Goal: Navigation & Orientation: Go to known website

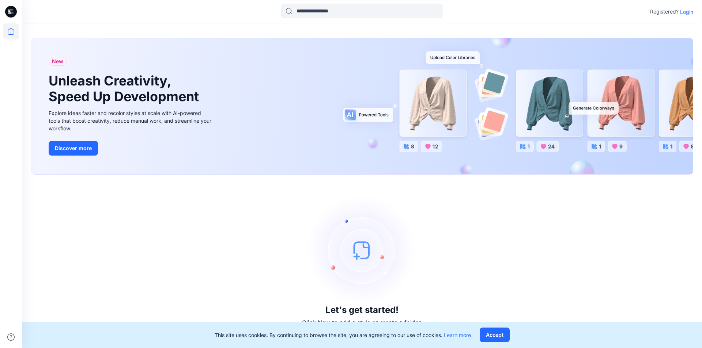
click at [692, 12] on p "Login" at bounding box center [686, 12] width 13 height 8
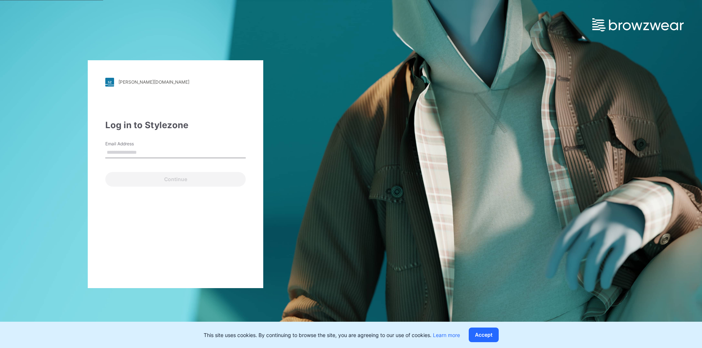
click at [124, 147] on input "Email Address" at bounding box center [175, 152] width 140 height 11
type input "**********"
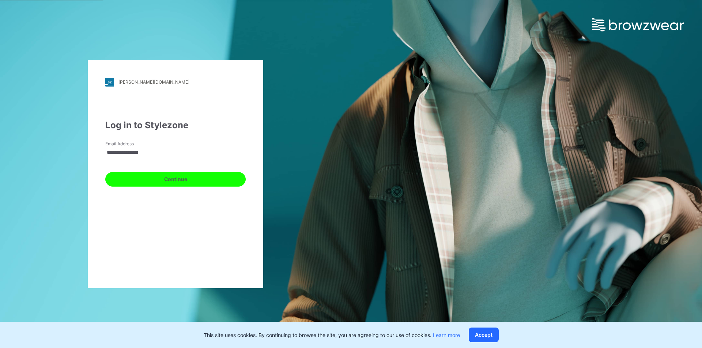
click at [126, 179] on button "Continue" at bounding box center [175, 179] width 140 height 15
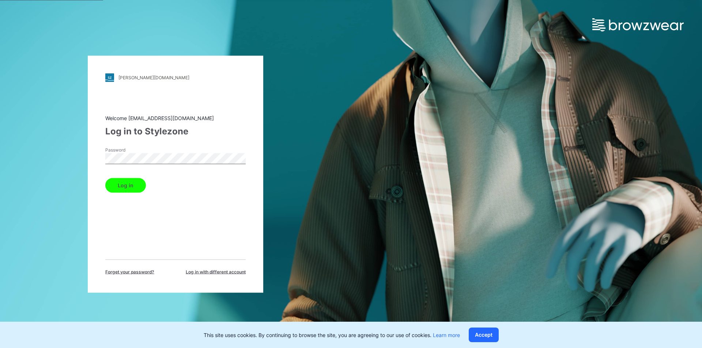
click at [132, 188] on button "Log in" at bounding box center [125, 185] width 41 height 15
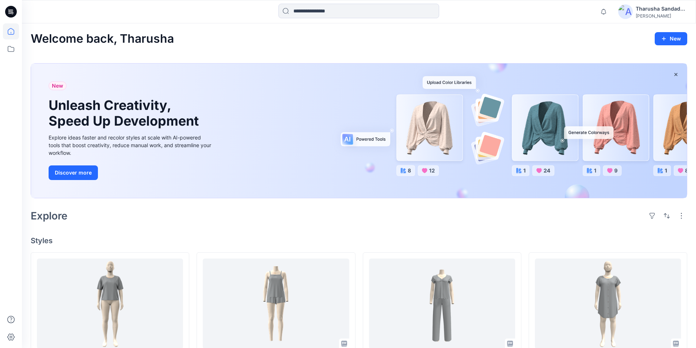
click at [139, 246] on div "Welcome back, Tharusha New New Unleash Creativity, Speed Up Development Explore…" at bounding box center [359, 354] width 674 height 662
